Goal: Information Seeking & Learning: Check status

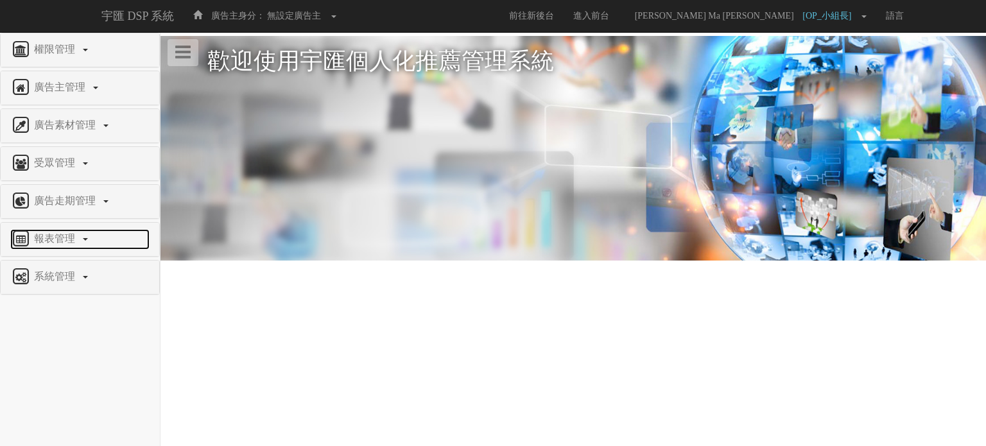
click at [71, 236] on span "報表管理" at bounding box center [56, 238] width 51 height 11
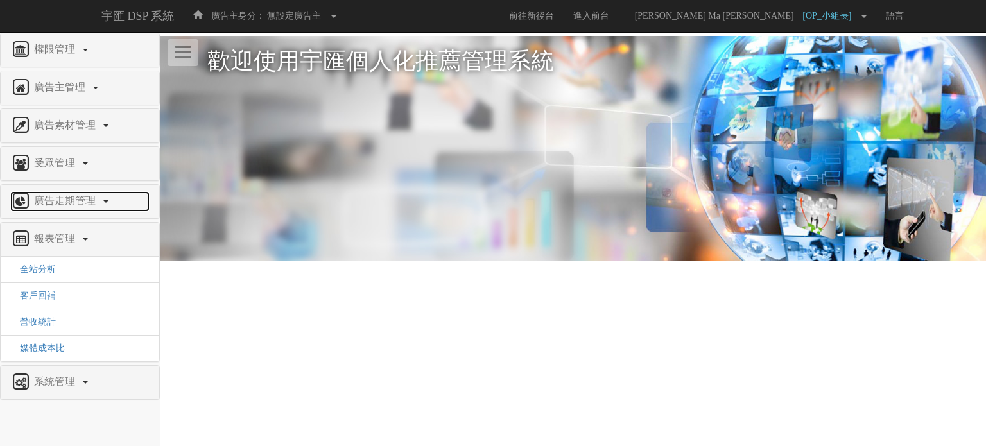
click at [93, 198] on span "廣告走期管理" at bounding box center [66, 200] width 71 height 11
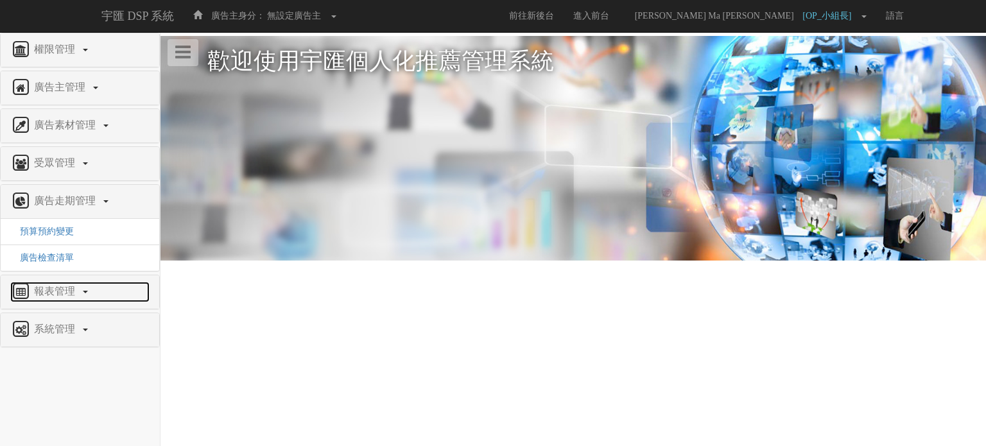
click at [88, 292] on link "報表管理" at bounding box center [79, 292] width 139 height 21
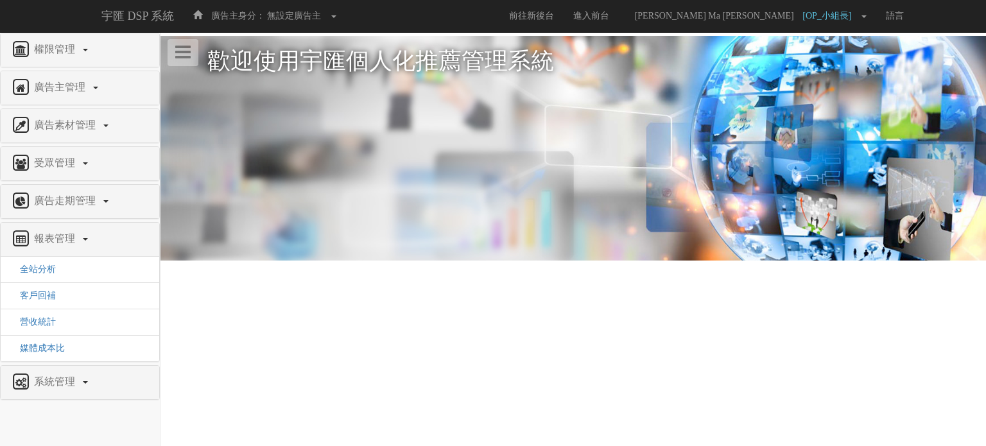
click at [58, 267] on li "全站分析" at bounding box center [80, 270] width 159 height 26
click at [49, 268] on span "全站分析" at bounding box center [33, 269] width 46 height 10
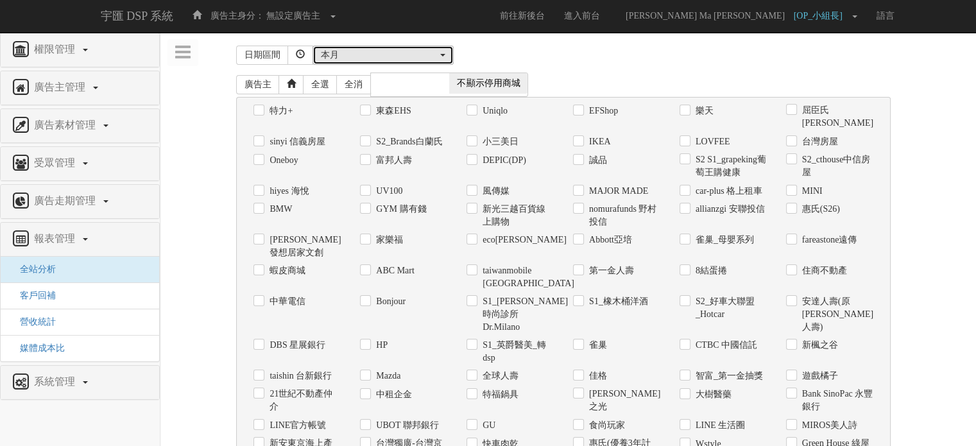
click at [386, 58] on div "本月" at bounding box center [379, 55] width 117 height 13
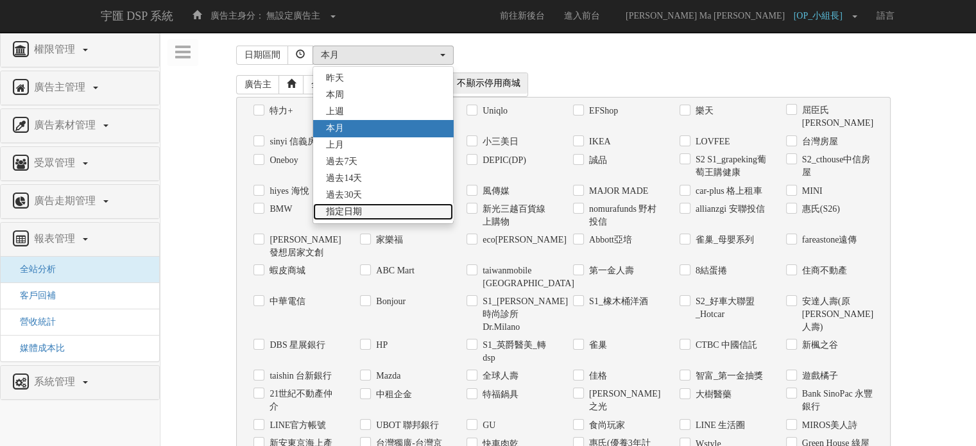
click at [367, 215] on link "指定日期" at bounding box center [383, 211] width 140 height 17
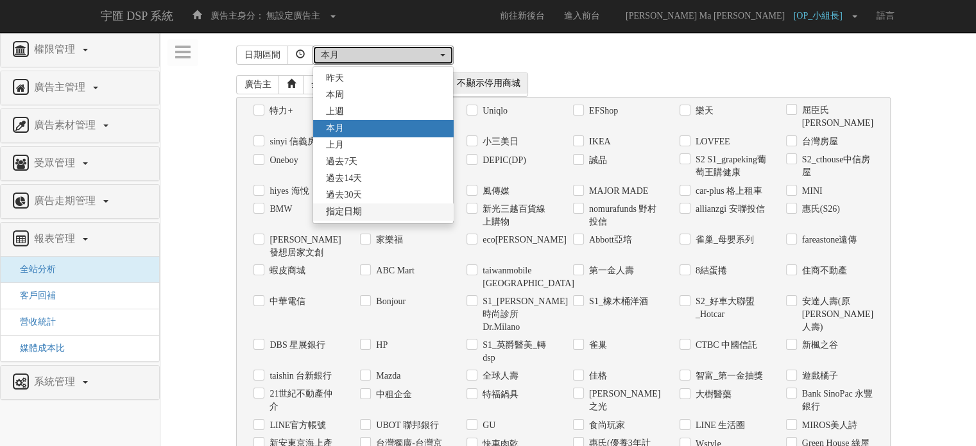
select select "Custom"
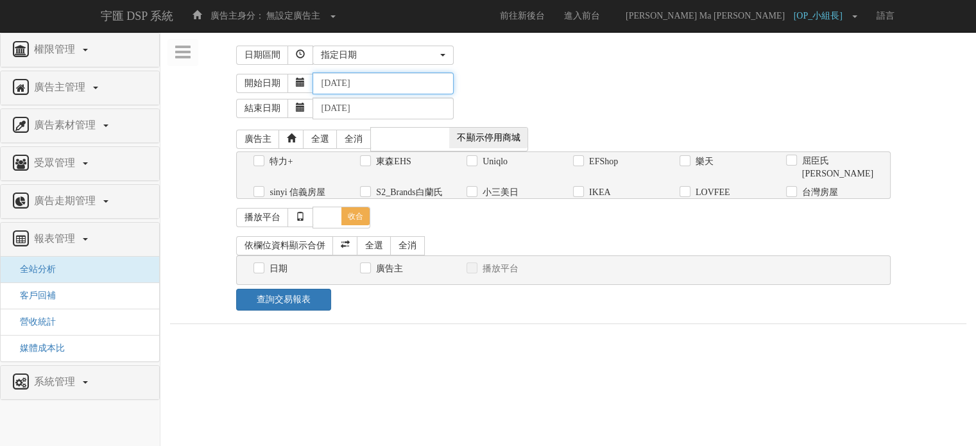
click at [375, 84] on input "2025-09-03" at bounding box center [383, 84] width 141 height 22
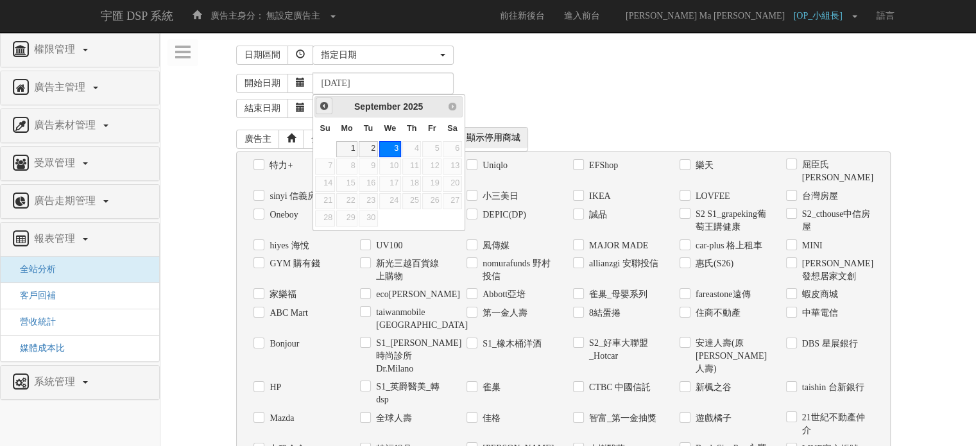
click at [330, 104] on link "Prev" at bounding box center [324, 106] width 16 height 16
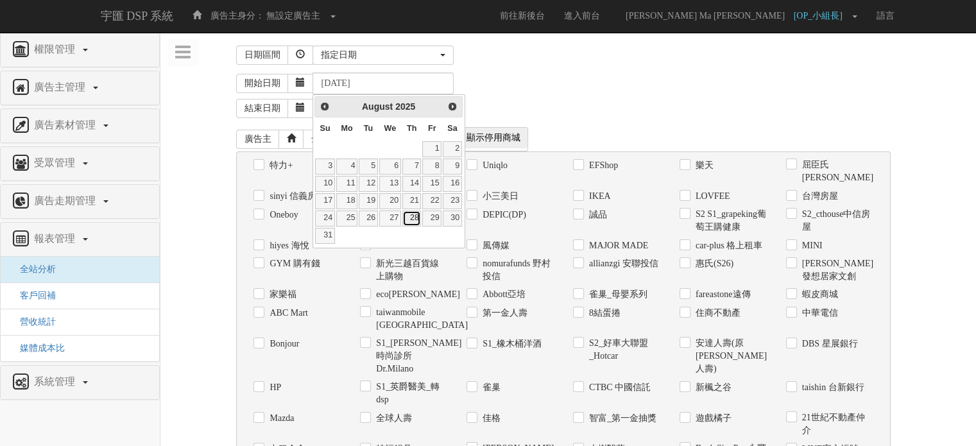
click at [413, 217] on link "28" at bounding box center [412, 219] width 19 height 16
type input "2025-08-28"
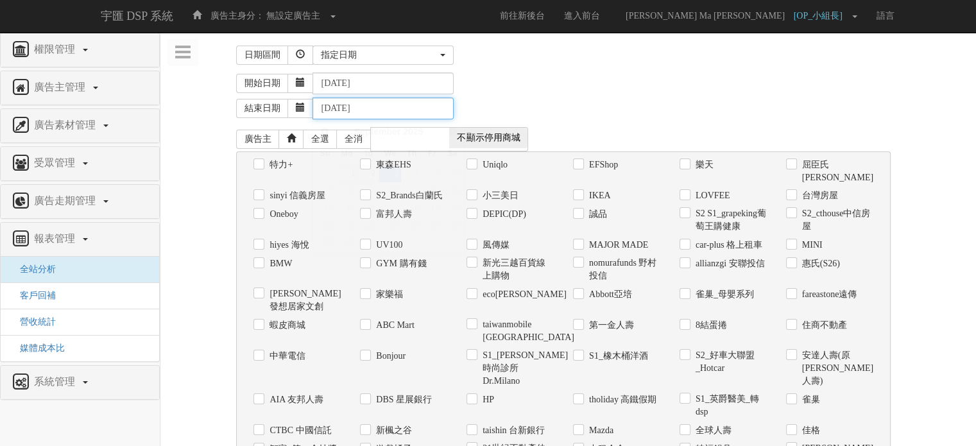
click at [359, 109] on input "2025-09-03" at bounding box center [383, 109] width 141 height 22
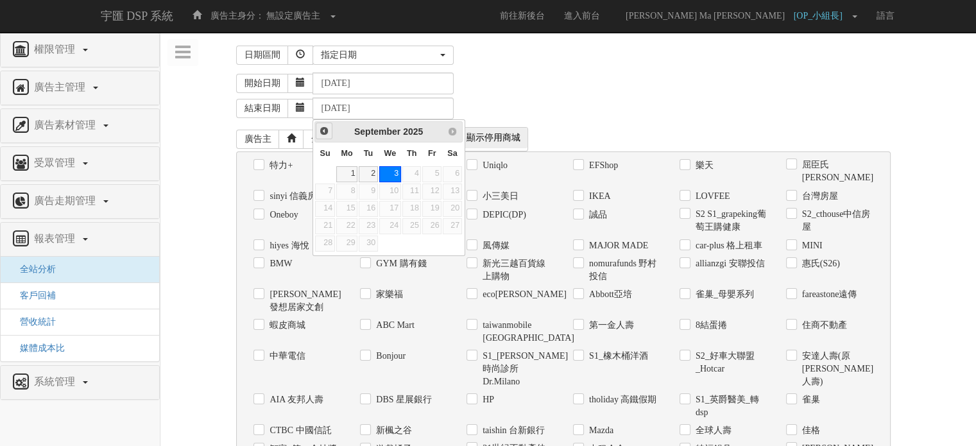
click at [320, 129] on span "Prev" at bounding box center [324, 131] width 10 height 10
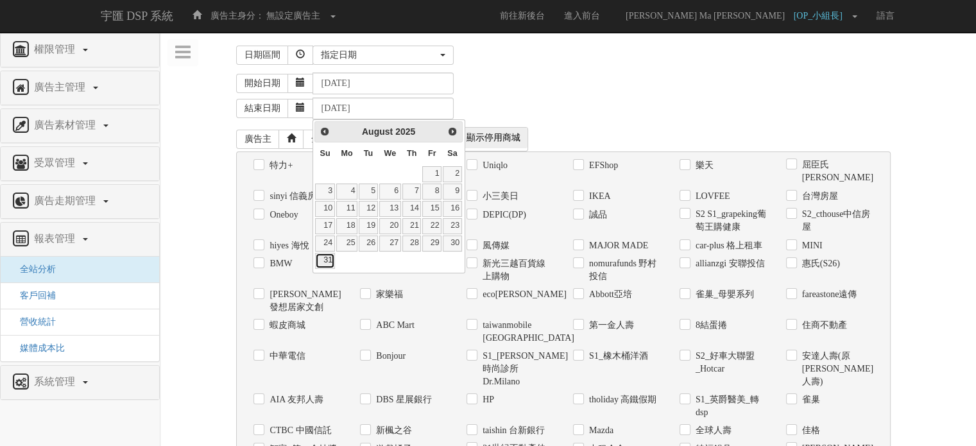
click at [329, 259] on link "31" at bounding box center [324, 261] width 19 height 16
type input "2025-08-31"
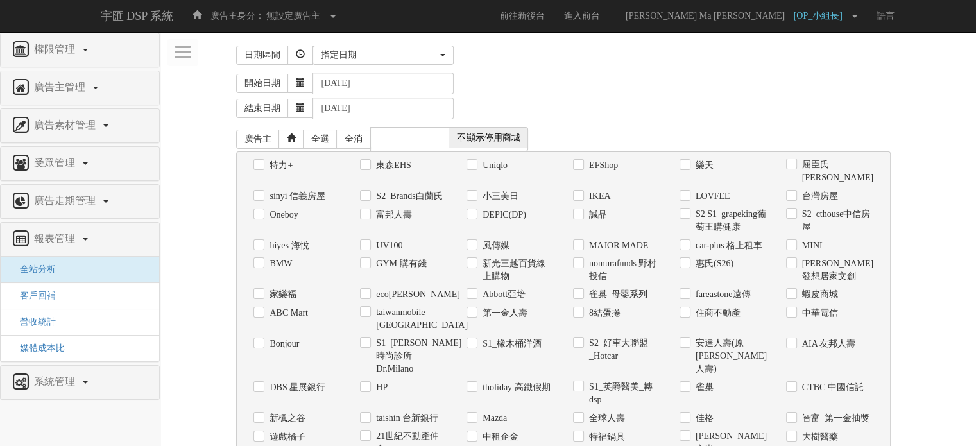
click at [673, 94] on div "結束日期 2025-08-31" at bounding box center [601, 106] width 731 height 25
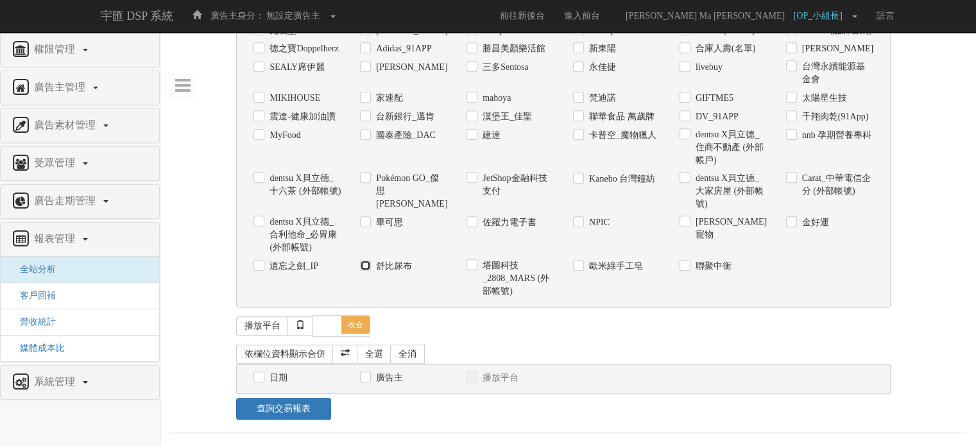
click at [362, 264] on input "舒比尿布" at bounding box center [364, 266] width 8 height 8
checkbox input "true"
click at [277, 381] on label "日期" at bounding box center [276, 378] width 21 height 13
click at [262, 381] on input "日期" at bounding box center [258, 378] width 8 height 8
checkbox input "true"
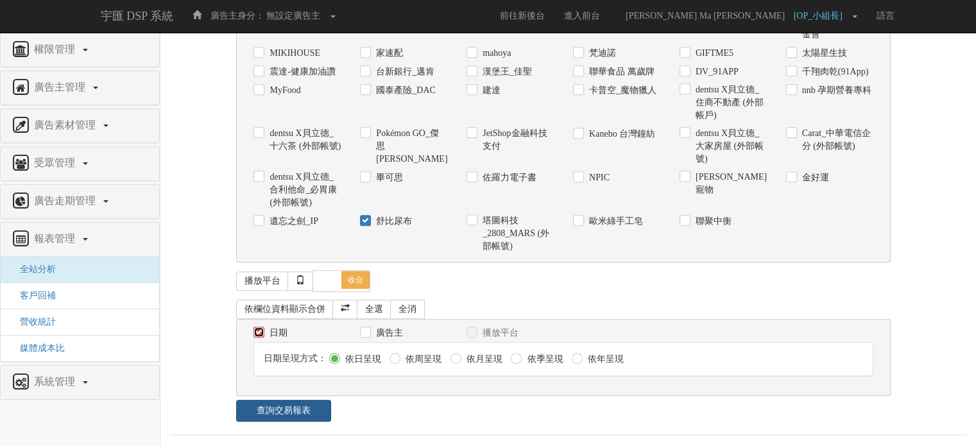
scroll to position [999, 0]
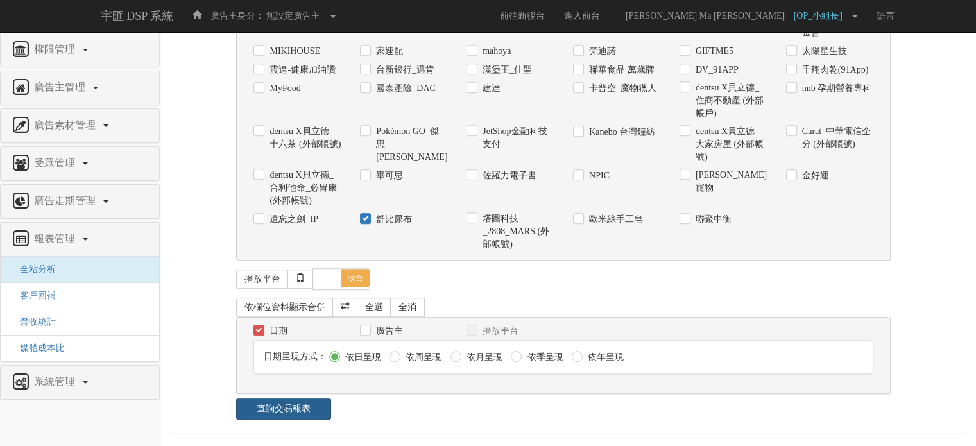
click at [282, 405] on link "查詢交易報表" at bounding box center [283, 409] width 94 height 22
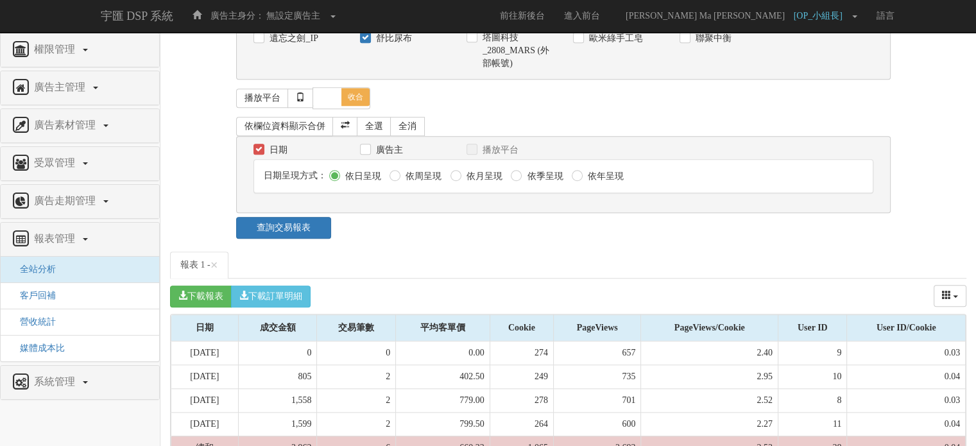
scroll to position [1230, 0]
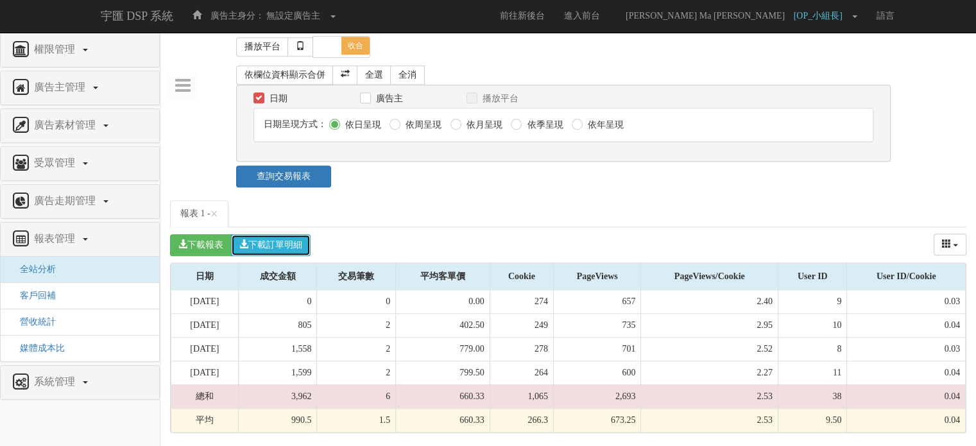
click at [304, 251] on button "下載訂單明細" at bounding box center [271, 245] width 80 height 22
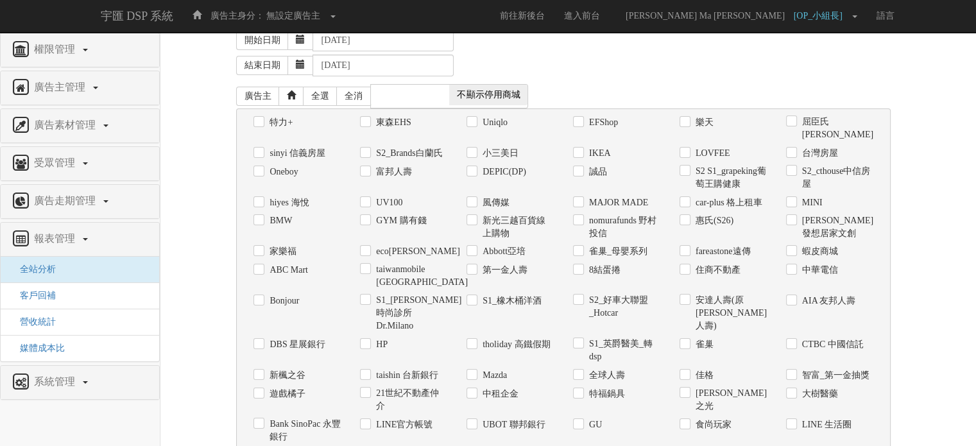
scroll to position [0, 0]
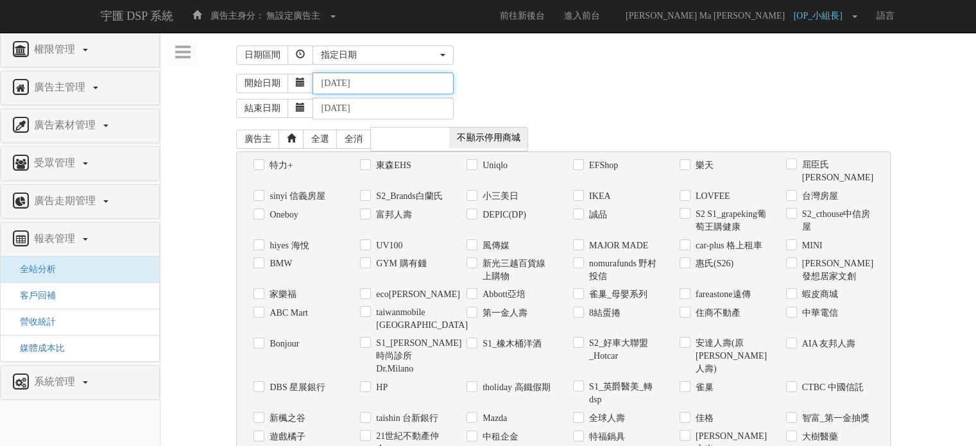
click at [386, 79] on input "2025-08-28" at bounding box center [383, 84] width 141 height 22
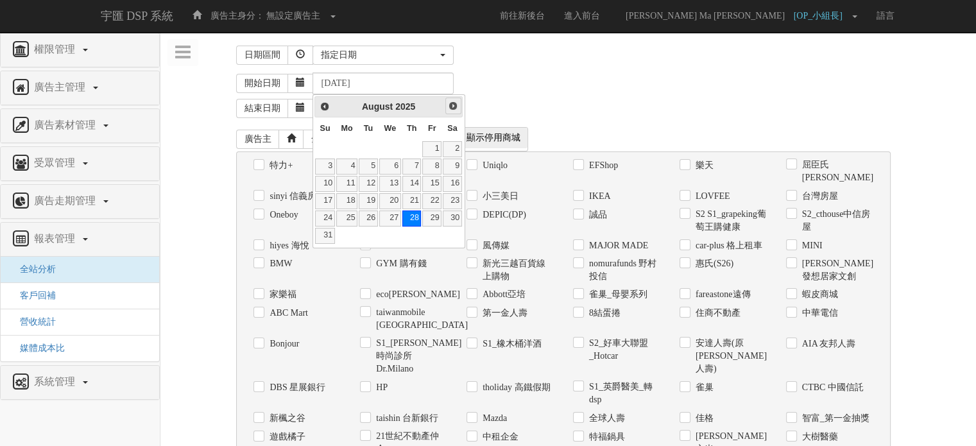
click at [447, 102] on link "Next" at bounding box center [454, 106] width 16 height 16
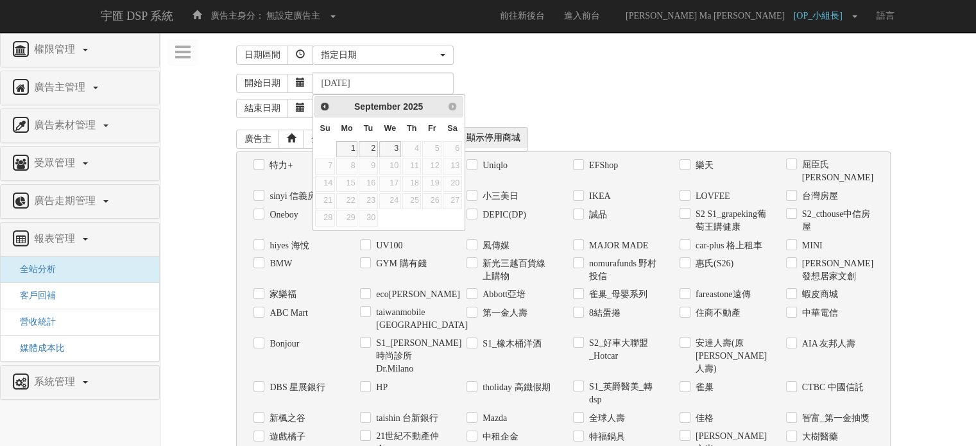
click at [459, 81] on div "開始日期 2025-08-28" at bounding box center [601, 84] width 731 height 22
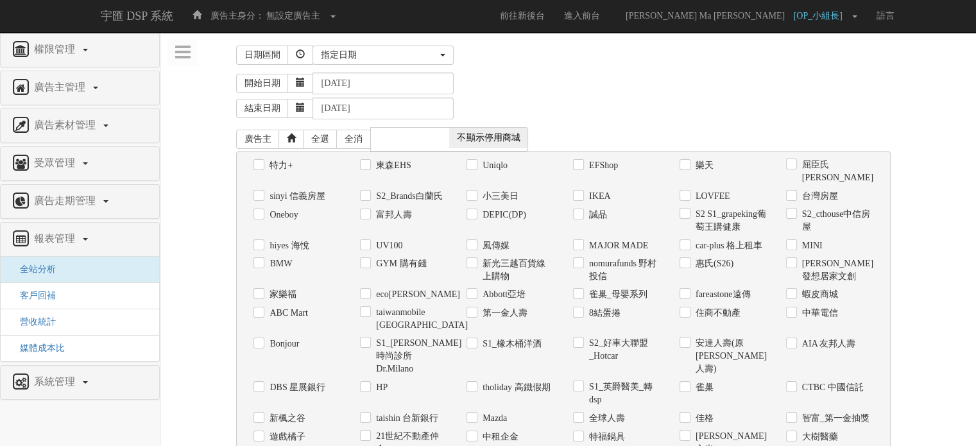
click at [498, 88] on div "開始日期 2025-08-28" at bounding box center [601, 84] width 731 height 22
click at [252, 343] on div "Bonjour" at bounding box center [297, 343] width 107 height 19
click at [255, 343] on input "Bonjour" at bounding box center [258, 344] width 8 height 8
checkbox input "true"
click at [234, 300] on div "家樂福 eco安珂 Abbott亞培 雀巢_母嬰系列 fareastone遠傳 蝦皮商城" at bounding box center [563, 295] width 664 height 19
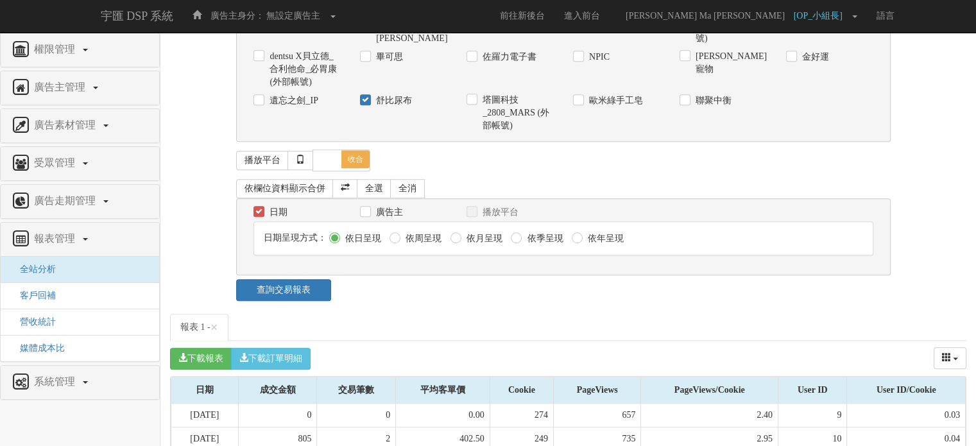
scroll to position [1230, 0]
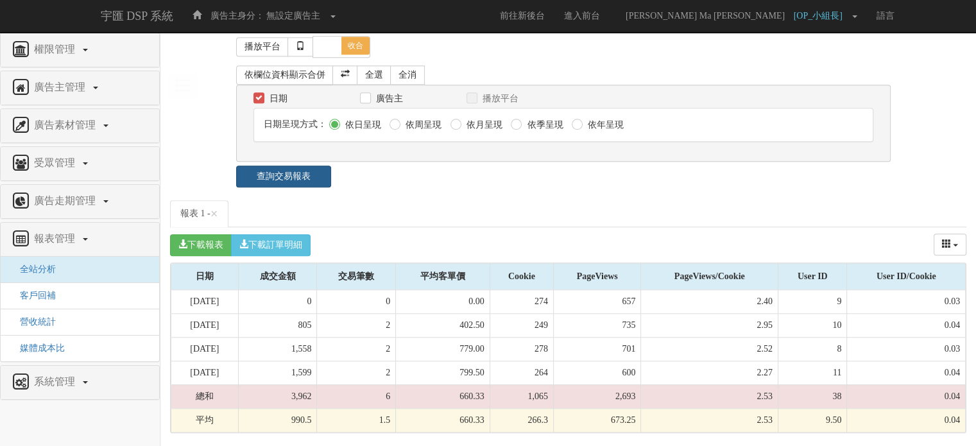
click at [298, 177] on link "查詢交易報表" at bounding box center [283, 177] width 94 height 22
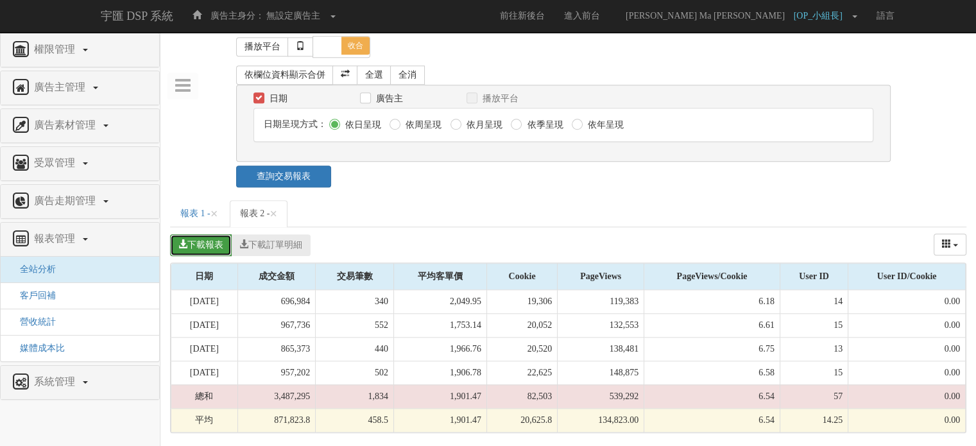
click at [218, 243] on button "下載報表" at bounding box center [201, 245] width 62 height 22
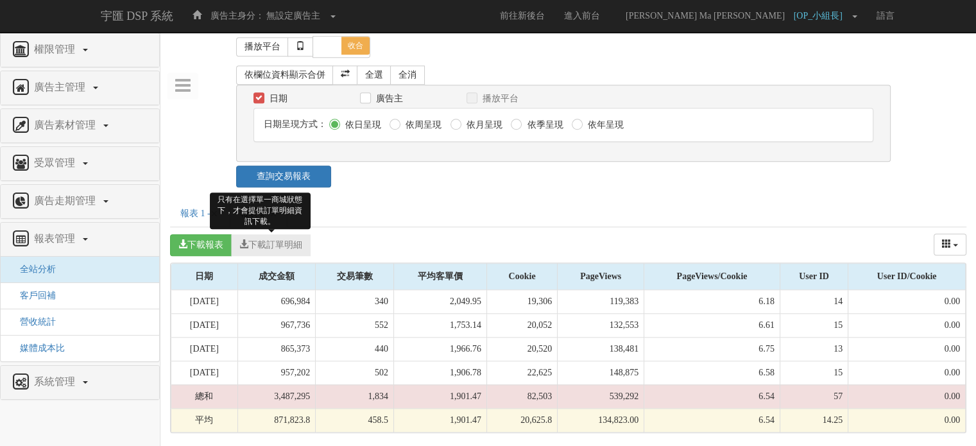
click at [293, 254] on button "下載訂單明細" at bounding box center [271, 245] width 80 height 22
click at [292, 254] on button "下載訂單明細" at bounding box center [271, 245] width 80 height 22
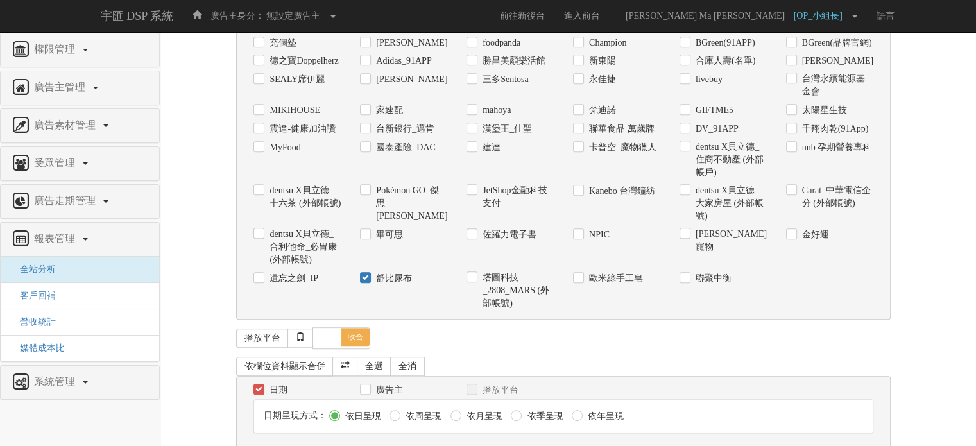
scroll to position [909, 0]
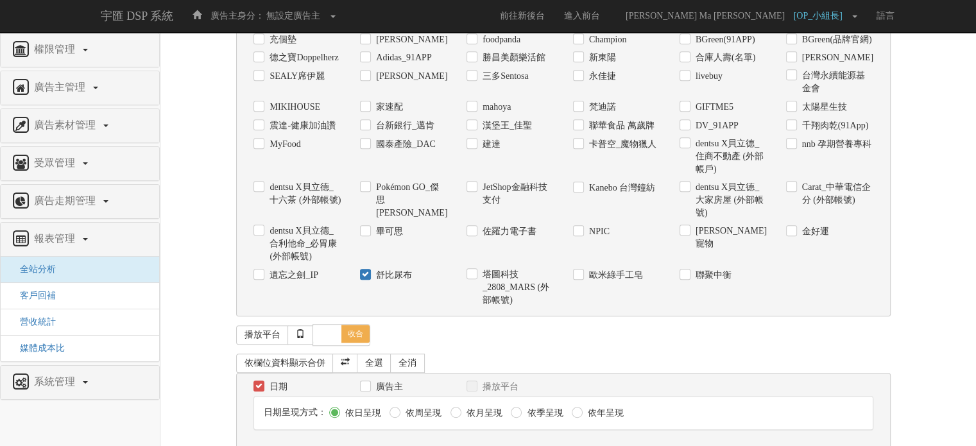
click at [358, 284] on div "舒比尿布" at bounding box center [404, 275] width 107 height 19
click at [359, 284] on div "舒比尿布" at bounding box center [404, 275] width 107 height 19
click at [367, 279] on input "舒比尿布" at bounding box center [364, 275] width 8 height 8
checkbox input "false"
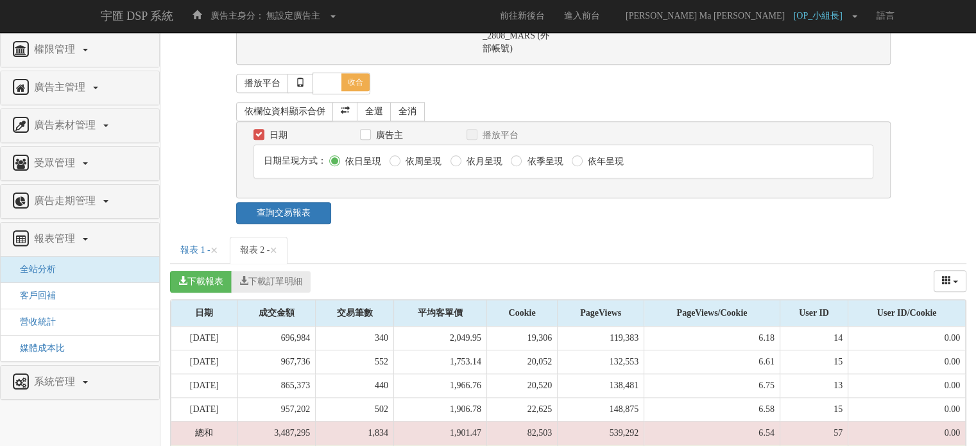
scroll to position [1166, 0]
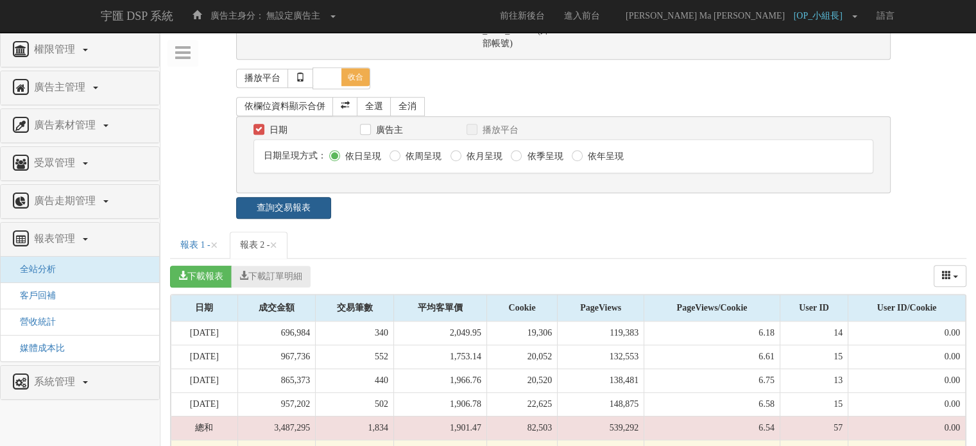
click at [290, 219] on link "查詢交易報表" at bounding box center [283, 208] width 94 height 22
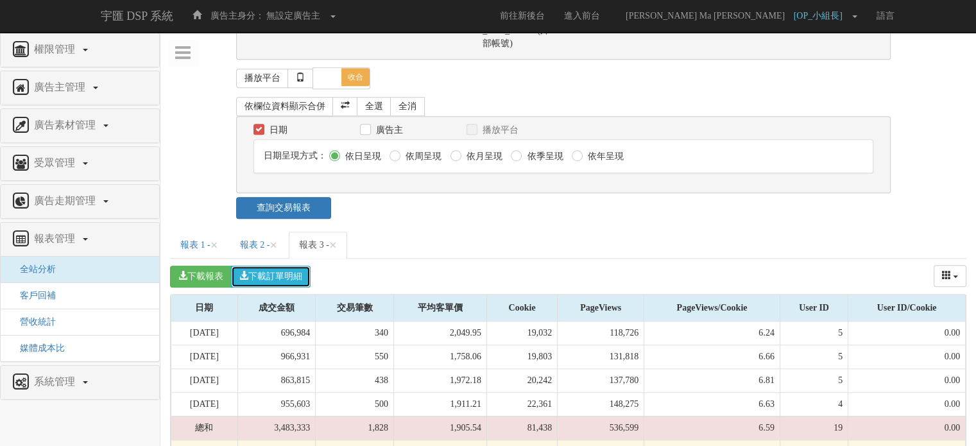
click at [296, 288] on button "下載訂單明細" at bounding box center [271, 277] width 80 height 22
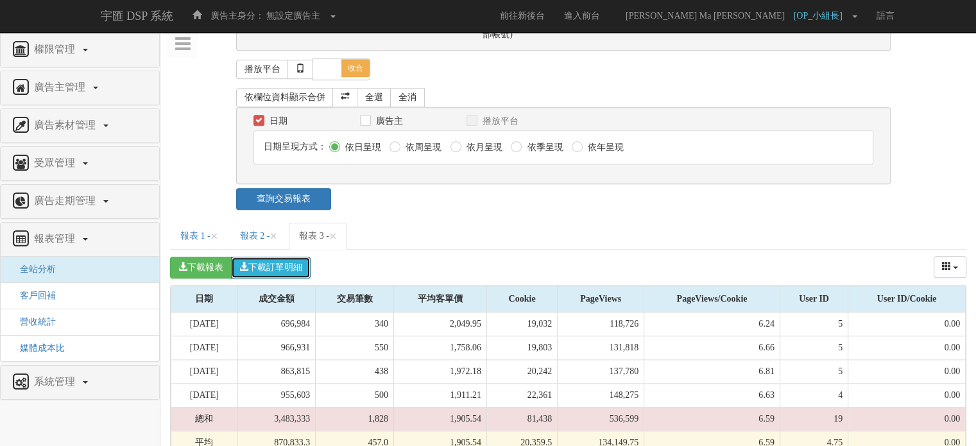
scroll to position [1230, 0]
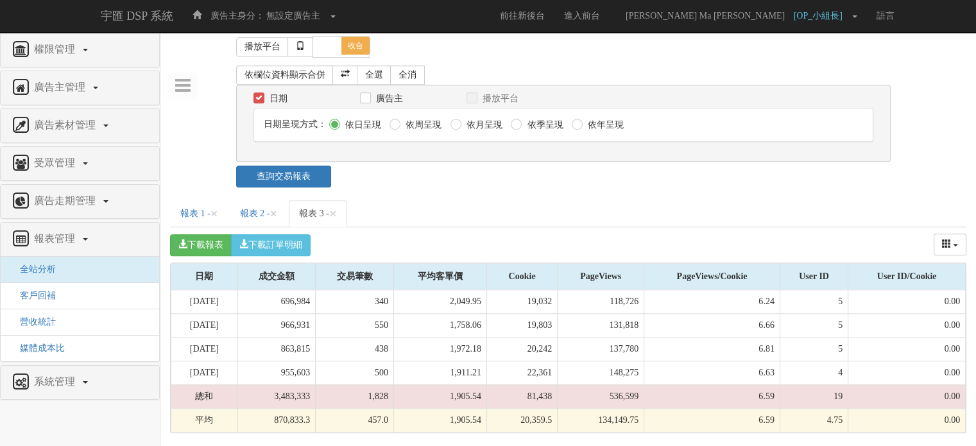
click at [709, 174] on div "查詢交易報表" at bounding box center [568, 177] width 683 height 22
